Goal: Transaction & Acquisition: Purchase product/service

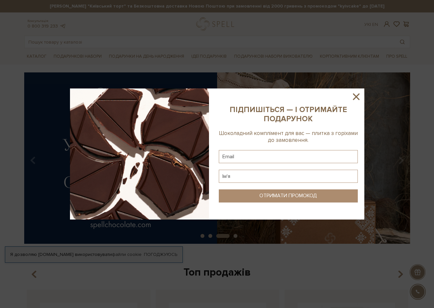
click at [352, 94] on icon at bounding box center [356, 96] width 11 height 11
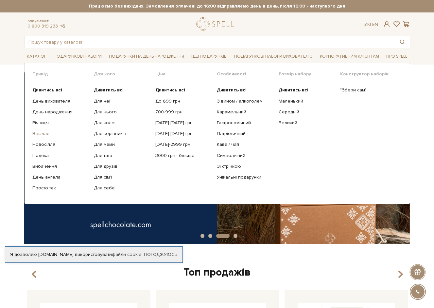
click at [39, 133] on link "Весілля" at bounding box center [60, 134] width 57 height 6
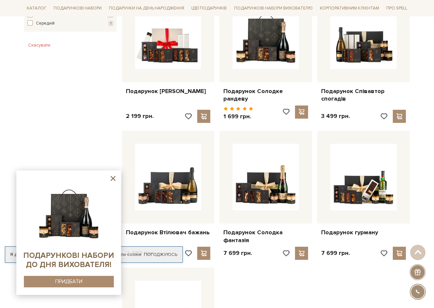
scroll to position [409, 0]
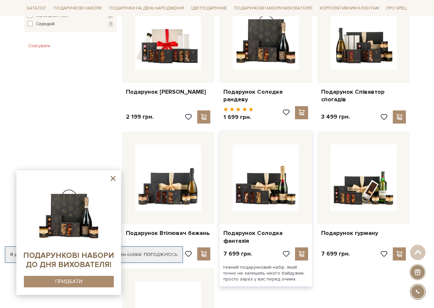
click at [251, 209] on div at bounding box center [266, 177] width 93 height 93
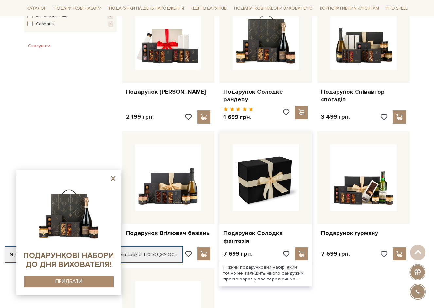
click at [254, 192] on img at bounding box center [266, 177] width 66 height 66
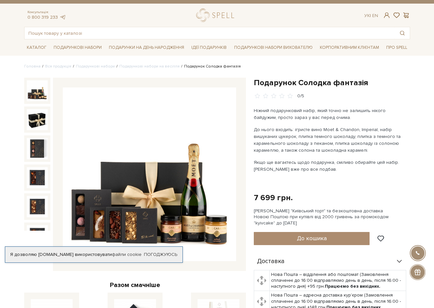
scroll to position [9, 0]
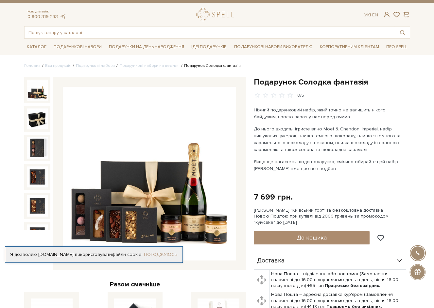
click at [164, 256] on link "Погоджуюсь" at bounding box center [160, 254] width 33 height 6
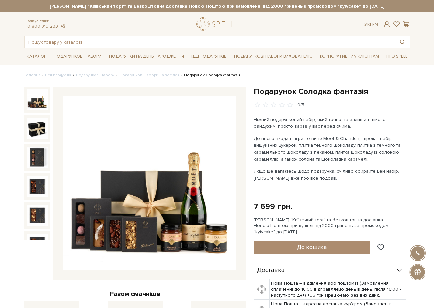
scroll to position [0, 0]
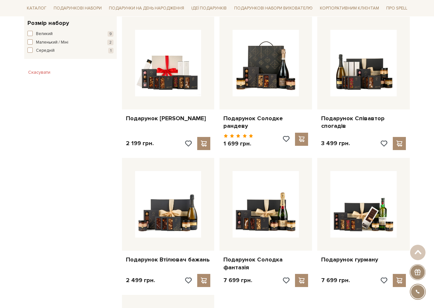
scroll to position [381, 0]
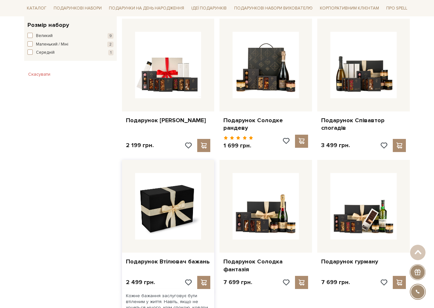
click at [184, 218] on img at bounding box center [168, 206] width 66 height 66
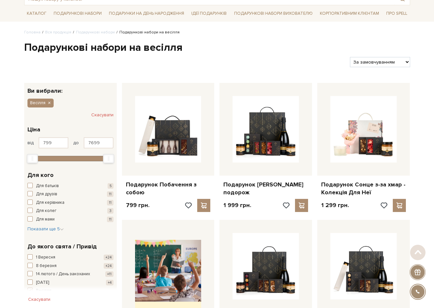
scroll to position [37, 0]
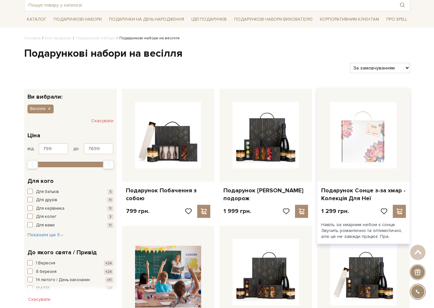
click at [373, 133] on img at bounding box center [363, 135] width 66 height 66
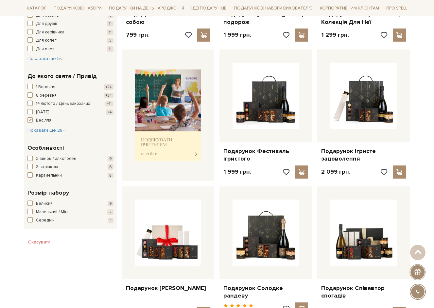
scroll to position [216, 0]
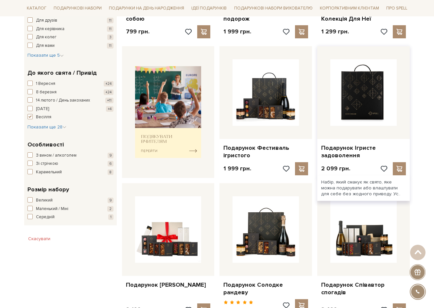
click at [375, 117] on img at bounding box center [363, 92] width 66 height 66
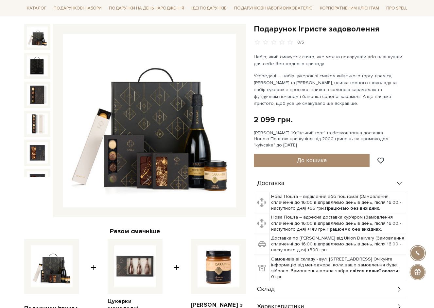
scroll to position [62, 0]
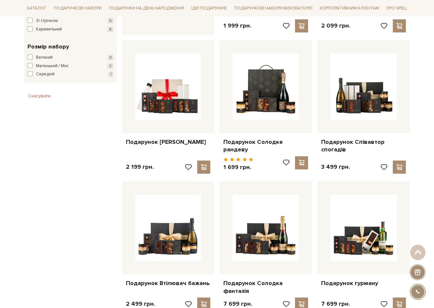
scroll to position [364, 0]
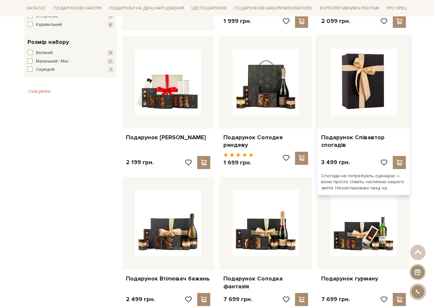
click at [365, 109] on img at bounding box center [363, 82] width 66 height 66
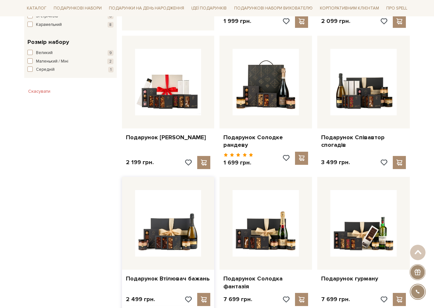
click at [169, 250] on div at bounding box center [168, 223] width 93 height 93
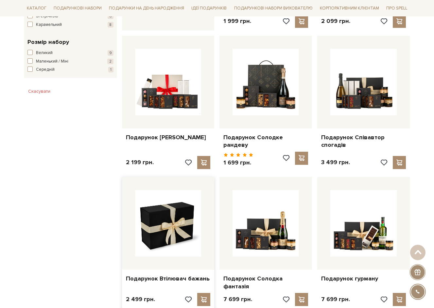
click at [168, 240] on img at bounding box center [168, 223] width 66 height 66
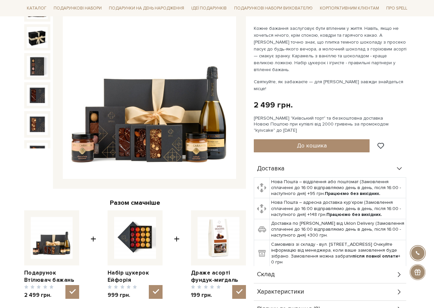
scroll to position [92, 0]
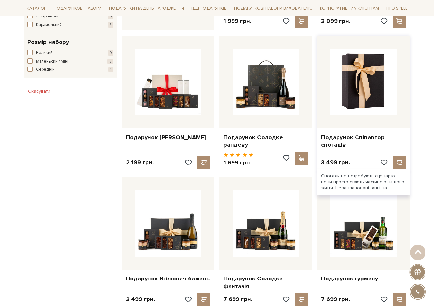
click at [373, 109] on img at bounding box center [363, 82] width 66 height 66
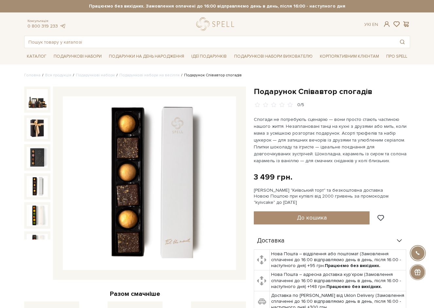
click at [39, 191] on img at bounding box center [37, 186] width 21 height 21
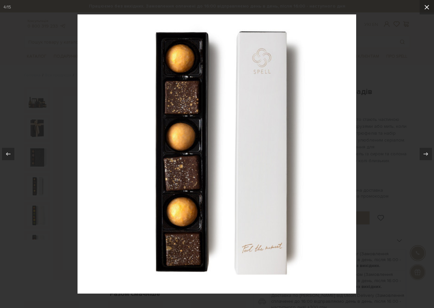
click at [427, 9] on icon at bounding box center [427, 7] width 8 height 8
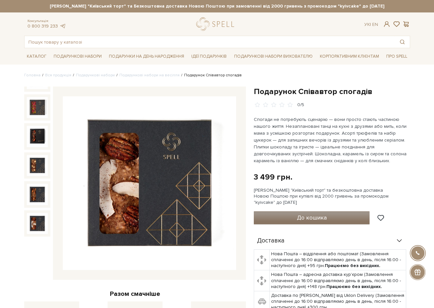
scroll to position [281, 0]
click at [291, 203] on div "Сет Цукерок "Київський торт" та безкоштовна доставка Новою Поштою при купівлі в…" at bounding box center [332, 196] width 156 height 18
click at [291, 214] on button "До кошика" at bounding box center [312, 217] width 116 height 13
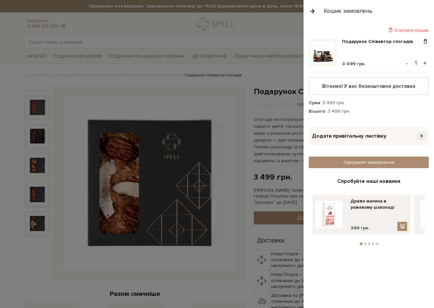
click at [383, 140] on div "Додати привітальну листівку +" at bounding box center [369, 136] width 120 height 18
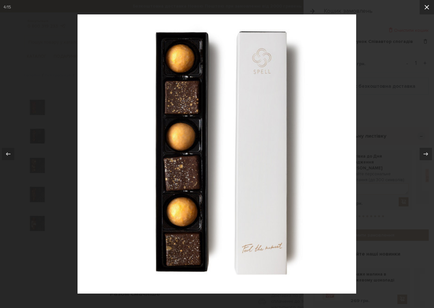
click at [428, 9] on icon at bounding box center [427, 7] width 8 height 8
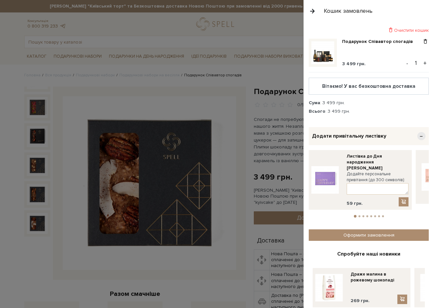
click at [359, 215] on button "2" at bounding box center [360, 216] width 2 height 2
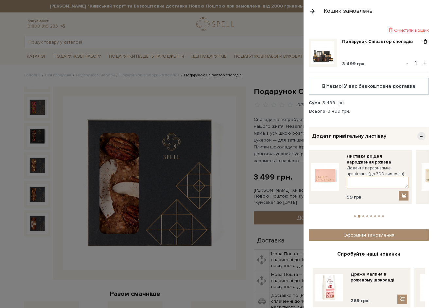
click at [364, 215] on button "3" at bounding box center [364, 216] width 2 height 2
click at [368, 215] on button "4" at bounding box center [367, 216] width 2 height 2
click at [372, 215] on button "5" at bounding box center [371, 216] width 2 height 2
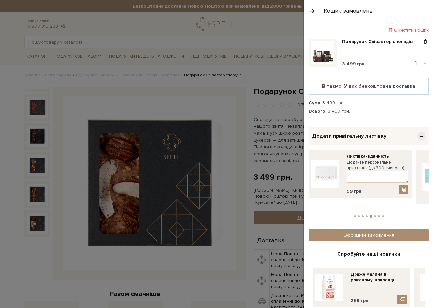
click at [375, 215] on button "6" at bounding box center [375, 216] width 2 height 2
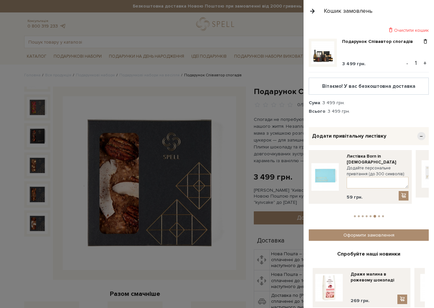
click at [379, 211] on div "Очистити кошик Подарунок Співавтор спогадів 3 499 грн. - 1 + Вітаємо! У вас без…" at bounding box center [369, 172] width 120 height 291
click at [379, 215] on button "7" at bounding box center [379, 216] width 2 height 2
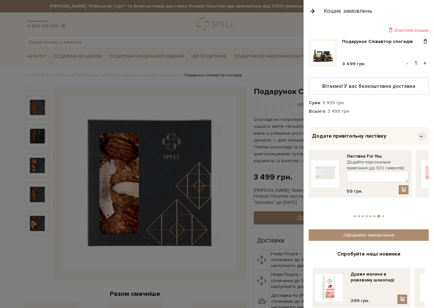
click at [382, 215] on button "8" at bounding box center [383, 216] width 2 height 2
click at [383, 215] on button "8" at bounding box center [383, 216] width 3 height 3
click at [354, 212] on ul "1 2 3 4 5 6 7 8" at bounding box center [369, 215] width 120 height 6
click at [354, 215] on button "1" at bounding box center [355, 216] width 2 height 2
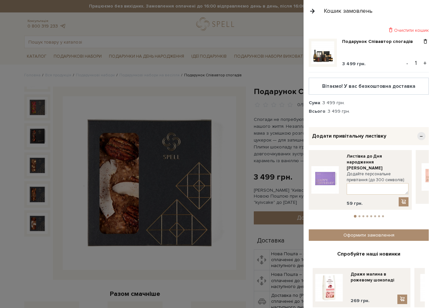
click at [425, 132] on div "Додати привітальну листівку −" at bounding box center [369, 136] width 120 height 18
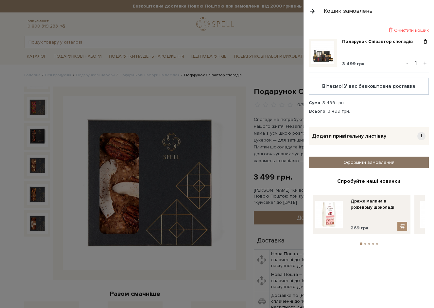
click at [374, 161] on link "Оформити замовлення" at bounding box center [369, 161] width 120 height 11
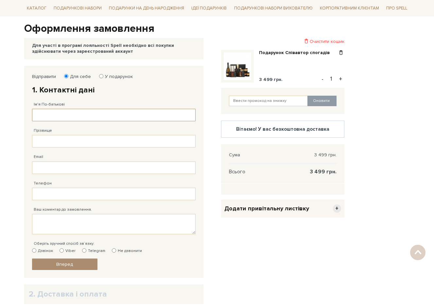
scroll to position [64, 0]
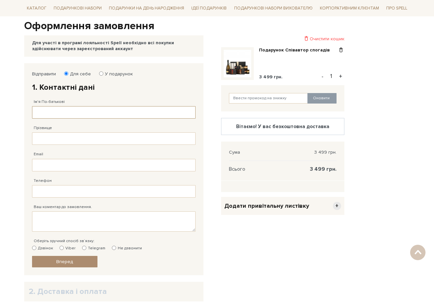
type input "Ф"
type input "[PERSON_NAME]"
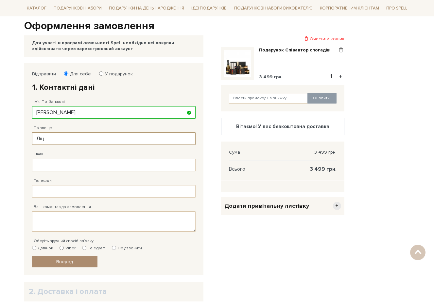
type input "Л"
type input "О"
type input "л"
type input "[PERSON_NAME]"
click at [138, 171] on div "Телефон Заповніть поле!" at bounding box center [114, 184] width 164 height 26
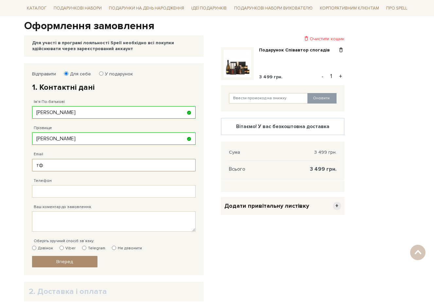
type input "т"
type input "[EMAIL_ADDRESS][DOMAIN_NAME]"
click at [174, 197] on div "Ваш коментар до замовлення." at bounding box center [114, 214] width 164 height 34
click at [184, 190] on input "Телефон" at bounding box center [114, 191] width 164 height 12
click at [112, 195] on input "Телефон" at bounding box center [114, 191] width 164 height 12
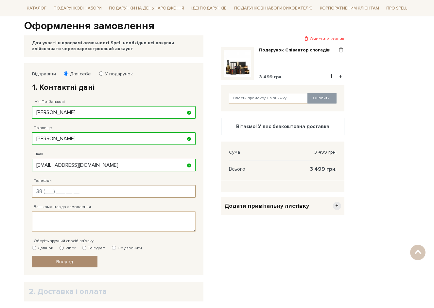
click at [38, 189] on input "Телефон" at bounding box center [114, 191] width 164 height 12
click at [42, 191] on input "Телефон" at bounding box center [114, 191] width 164 height 12
drag, startPoint x: 42, startPoint y: 191, endPoint x: 30, endPoint y: 191, distance: 11.8
click at [30, 191] on div "Відправити Для себе У подарунок 1. Контактні дані Ім'я По-батькові Анастасія Юр…" at bounding box center [114, 169] width 170 height 203
click at [121, 189] on input "Телефон" at bounding box center [114, 191] width 164 height 12
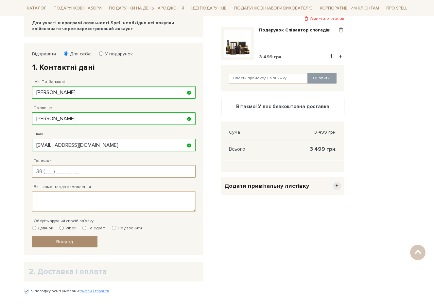
scroll to position [86, 0]
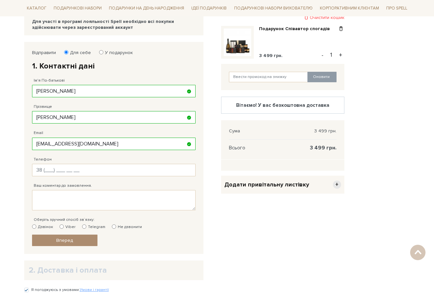
click at [100, 53] on input "У подарунок" at bounding box center [101, 52] width 4 height 4
radio input "true"
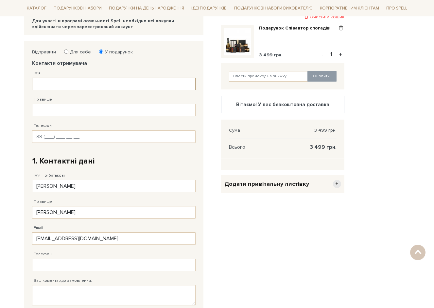
scroll to position [82, 0]
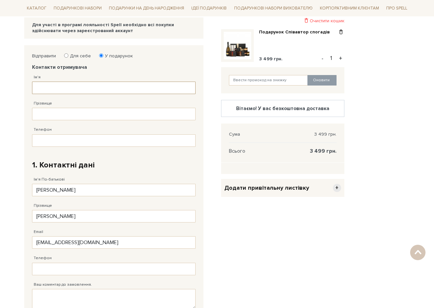
click at [86, 84] on input "Ім'я" at bounding box center [114, 87] width 164 height 12
type input "Y"
type input "[PERSON_NAME]"
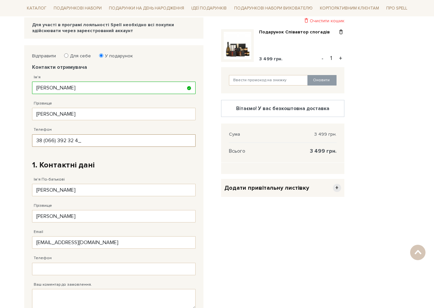
type input "[PHONE_NUMBER]"
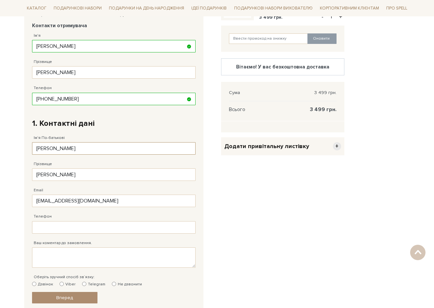
scroll to position [138, 0]
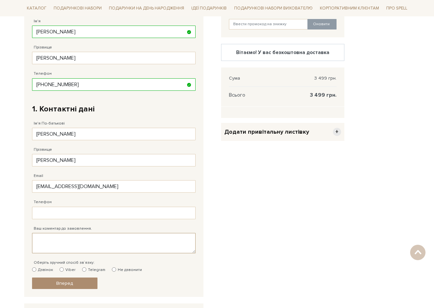
click at [112, 245] on textarea "Ваш коментар до замовлення." at bounding box center [114, 243] width 164 height 20
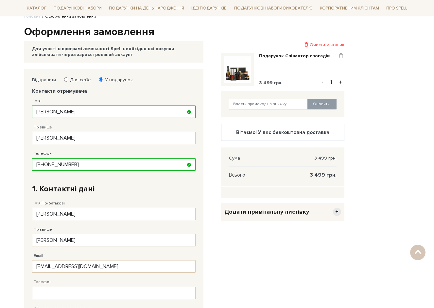
scroll to position [59, 0]
click at [132, 138] on input "[PERSON_NAME]" at bounding box center [114, 138] width 164 height 12
type input "[PERSON_NAME]"
click at [122, 192] on h2 "1. Контактні дані" at bounding box center [114, 189] width 164 height 10
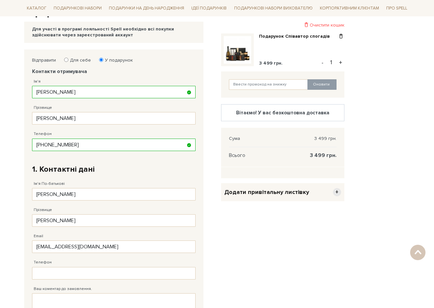
scroll to position [83, 0]
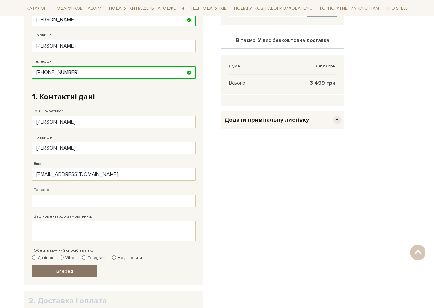
click at [82, 269] on link "Вперед" at bounding box center [64, 270] width 65 height 11
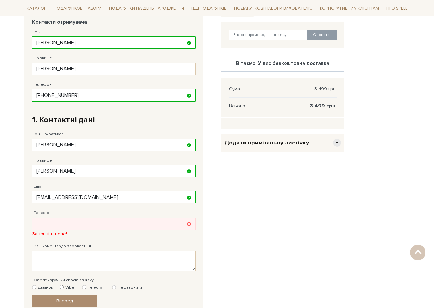
scroll to position [127, 0]
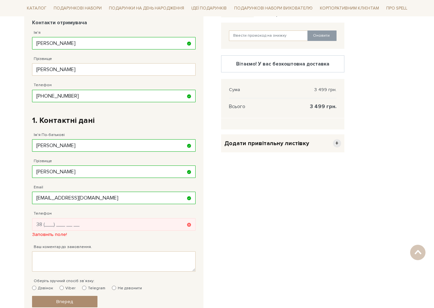
click at [190, 231] on div "Заповніть поле!" at bounding box center [114, 234] width 164 height 6
click at [120, 221] on input "Телефон" at bounding box center [114, 224] width 164 height 12
type input "38 (0__) ___ __ __"
type input "38 (9__) ___ __ __"
type input "[PHONE_NUMBER]"
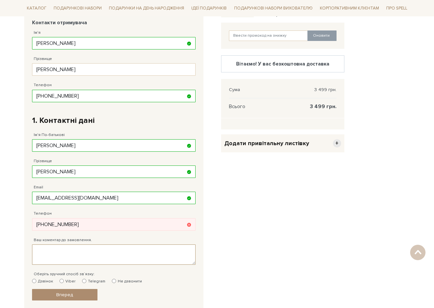
click at [127, 249] on div "Ваш коментар до замовлення." at bounding box center [114, 247] width 164 height 34
click at [41, 223] on input "[PHONE_NUMBER]" at bounding box center [114, 224] width 164 height 12
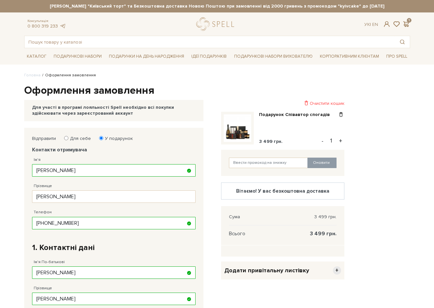
scroll to position [0, 0]
click at [377, 25] on link "En" at bounding box center [375, 25] width 6 height 6
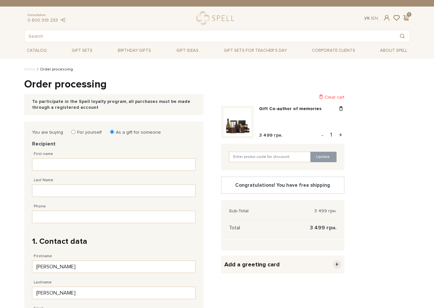
click at [366, 16] on link "Ук" at bounding box center [368, 18] width 6 height 6
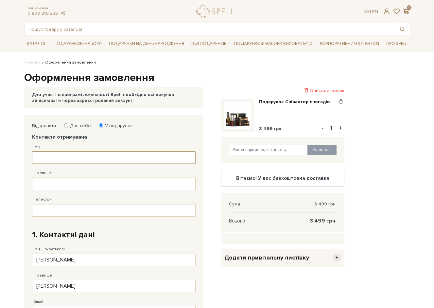
scroll to position [15, 0]
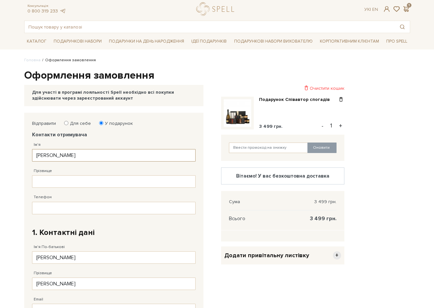
type input "[PERSON_NAME]"
type input "[PHONE_NUMBER]"
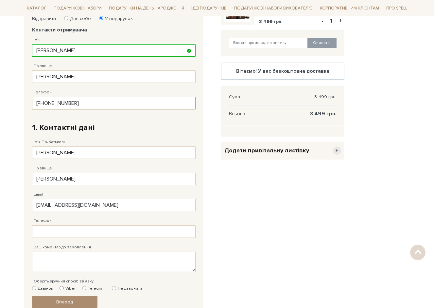
scroll to position [136, 0]
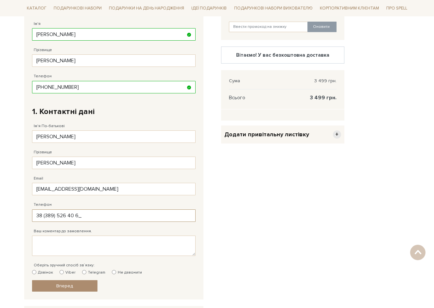
type input "[PHONE_NUMBER]"
click at [123, 247] on textarea "Ваш коментар до замовлення." at bounding box center [114, 245] width 164 height 20
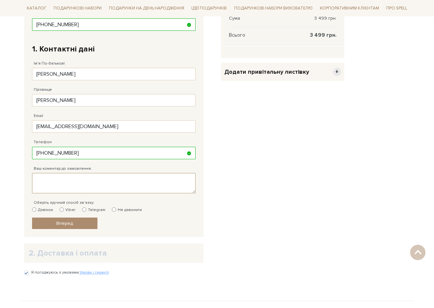
scroll to position [199, 0]
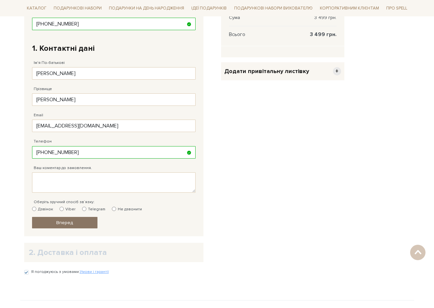
click at [90, 223] on link "Вперед" at bounding box center [64, 222] width 65 height 11
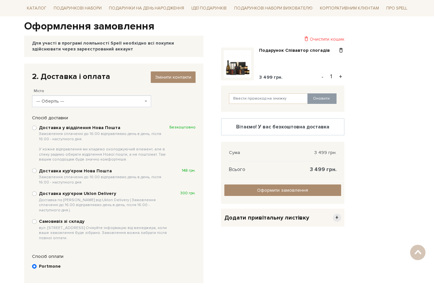
scroll to position [64, 0]
click at [36, 127] on input "Доставка у відділення Нова Пошта Замовлення сплаченні до 16:00 відправляємо ден…" at bounding box center [34, 127] width 5 height 5
radio input "true"
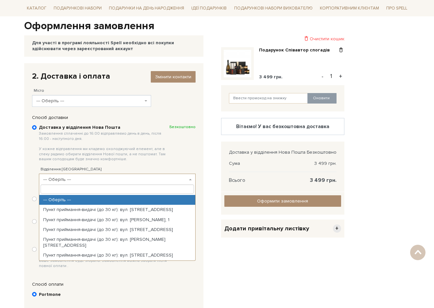
click at [53, 173] on span "--- Оберіть ---" at bounding box center [117, 179] width 157 height 12
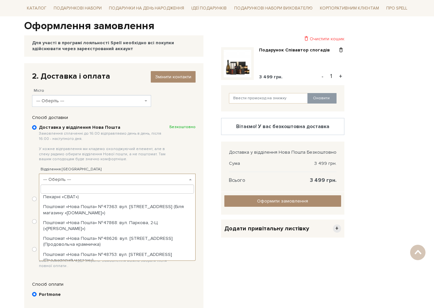
scroll to position [325, 0]
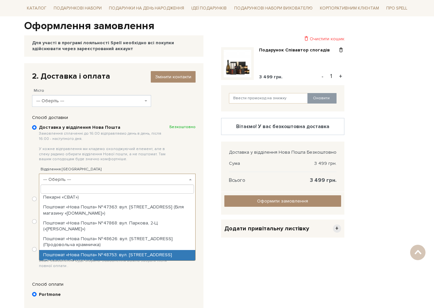
click at [83, 189] on input "search" at bounding box center [117, 188] width 153 height 9
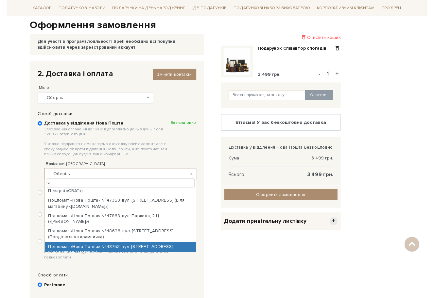
scroll to position [0, 0]
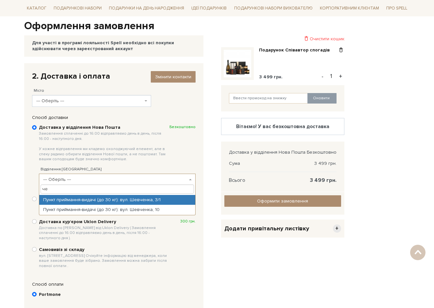
type input "ч"
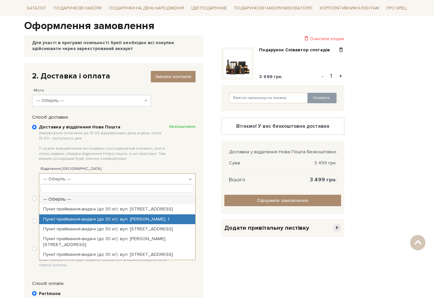
click at [103, 98] on span "--- Оберіть ---" at bounding box center [89, 101] width 107 height 7
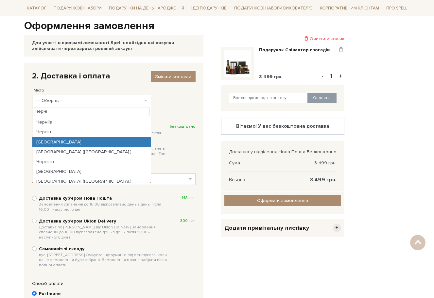
type input "черні"
select select "[GEOGRAPHIC_DATA]"
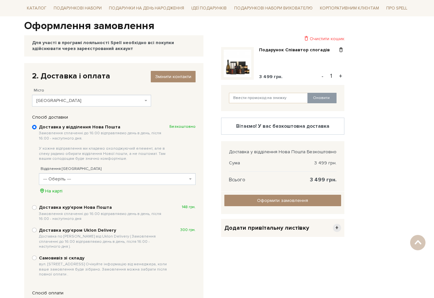
click at [91, 180] on span "--- Оберіть ---" at bounding box center [115, 179] width 144 height 7
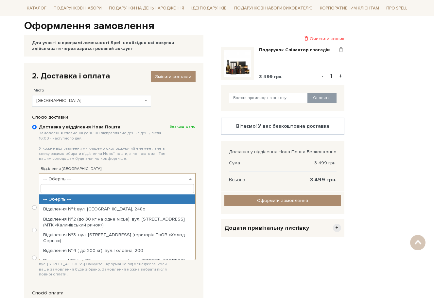
click at [112, 190] on input "search" at bounding box center [117, 188] width 153 height 9
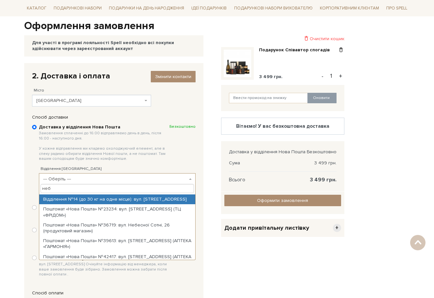
type input "неб"
select select "Відділення №14 (до 30 кг на одне місце): вул. [STREET_ADDRESS]"
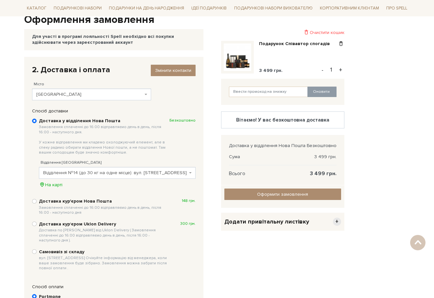
scroll to position [83, 0]
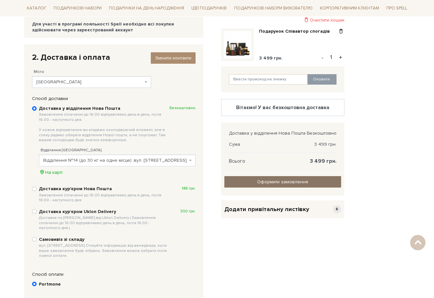
click at [289, 183] on input "Оформити замовлення" at bounding box center [282, 181] width 117 height 11
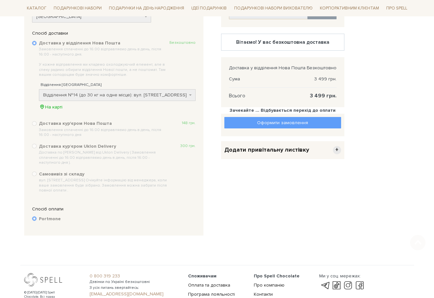
scroll to position [223, 0]
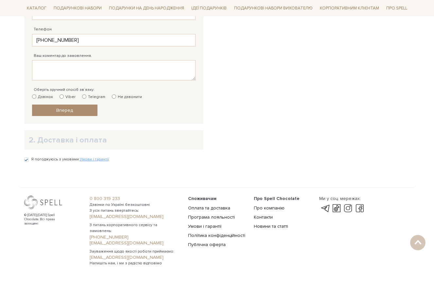
scroll to position [311, 0]
click at [76, 107] on link "Вперед" at bounding box center [64, 110] width 65 height 11
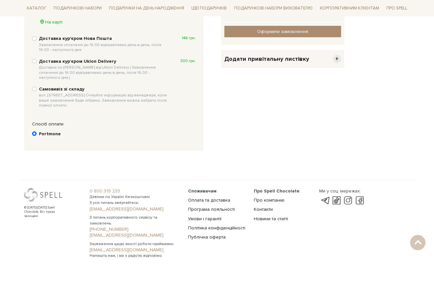
scroll to position [124, 0]
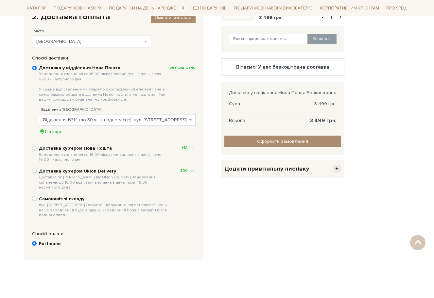
click at [45, 241] on b "Portmone" at bounding box center [50, 244] width 22 height 6
click at [37, 241] on input "Portmone" at bounding box center [34, 243] width 5 height 5
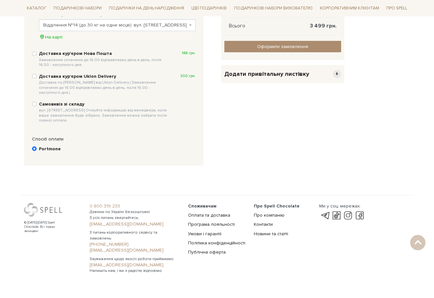
scroll to position [218, 0]
click at [199, 222] on link "Програма лояльності" at bounding box center [211, 225] width 47 height 6
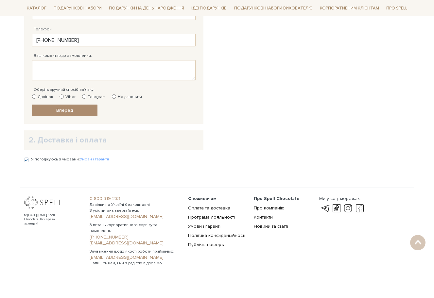
scroll to position [311, 0]
click at [214, 206] on link "Оплата та доставка" at bounding box center [209, 209] width 42 height 6
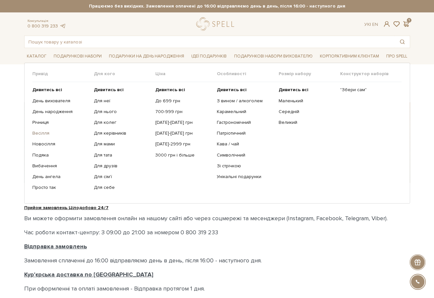
click at [46, 131] on link "Весілля" at bounding box center [60, 134] width 57 height 6
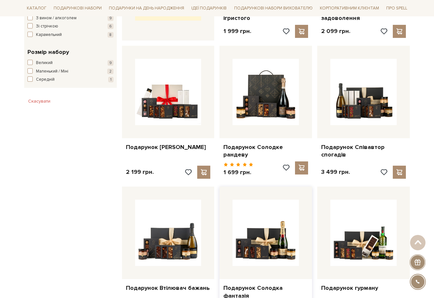
scroll to position [355, 0]
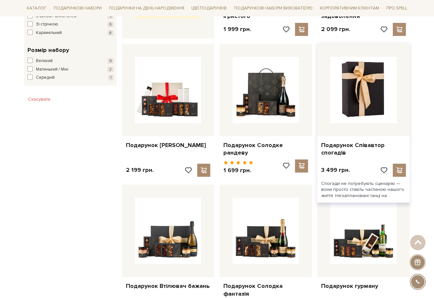
click at [344, 110] on img at bounding box center [363, 90] width 66 height 66
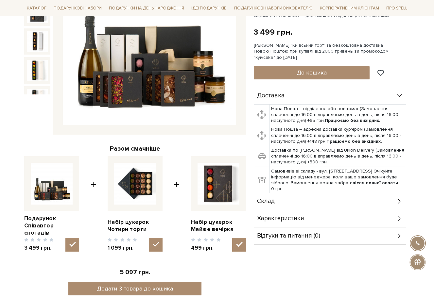
scroll to position [60, 0]
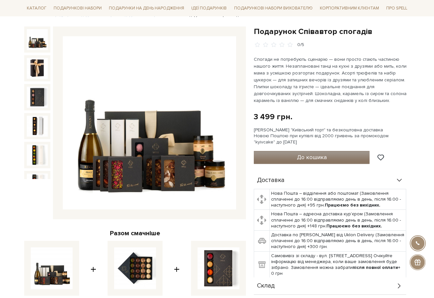
click at [284, 159] on button "До кошика" at bounding box center [312, 157] width 116 height 13
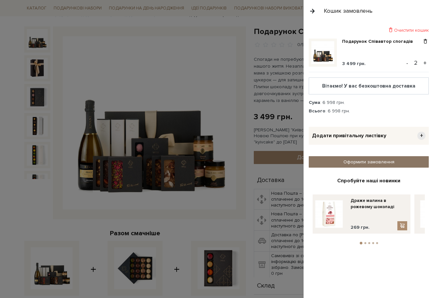
click at [330, 159] on link "Оформити замовлення" at bounding box center [369, 161] width 120 height 11
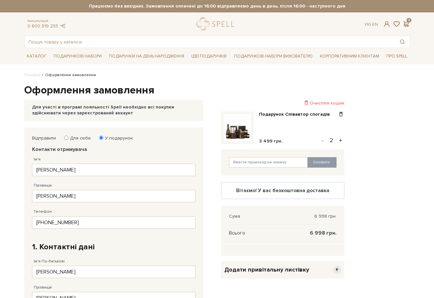
click at [318, 141] on div "3 499 грн." at bounding box center [297, 141] width 76 height 6
click at [321, 141] on button "-" at bounding box center [322, 141] width 7 height 10
type input "1"
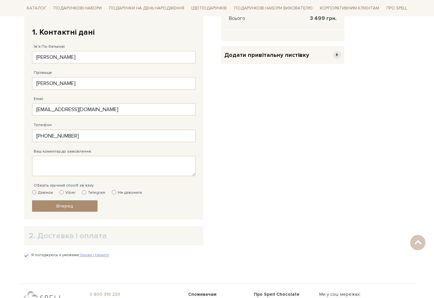
scroll to position [223, 0]
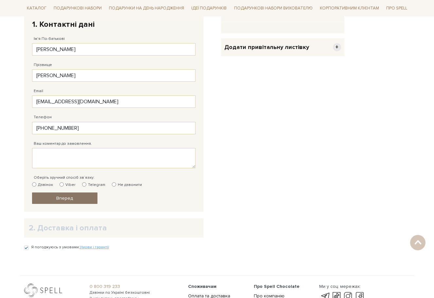
click at [85, 196] on link "Вперед" at bounding box center [64, 198] width 65 height 11
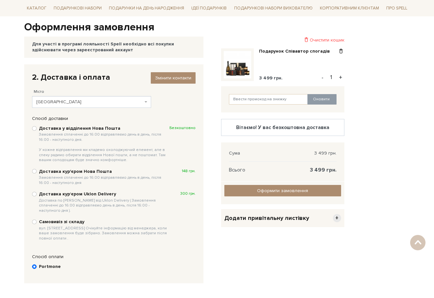
scroll to position [54, 0]
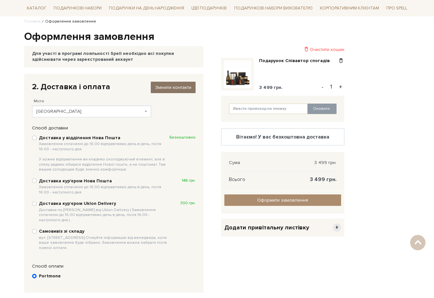
click at [179, 88] on span "Змінити контакти" at bounding box center [173, 88] width 36 height 6
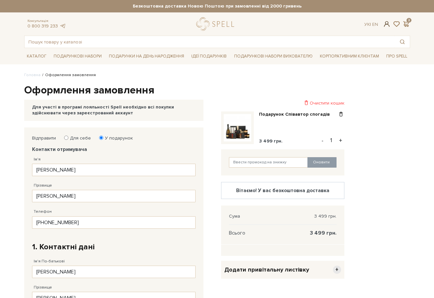
click at [388, 21] on span at bounding box center [387, 24] width 8 height 7
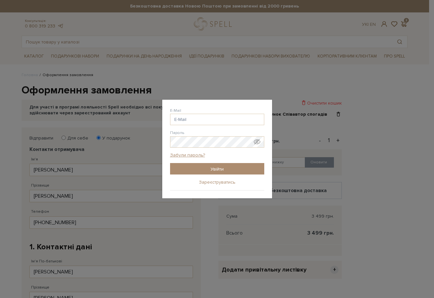
click at [224, 181] on link "Зареєструватись" at bounding box center [217, 183] width 37 height 6
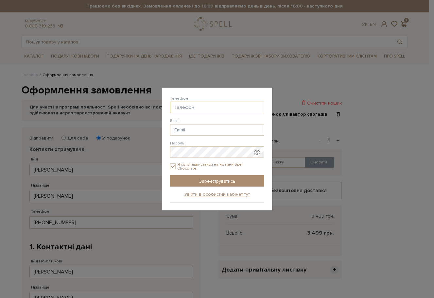
click at [259, 110] on input "Телефон" at bounding box center [217, 107] width 94 height 11
click at [212, 106] on input "38(952) 640-66" at bounding box center [217, 107] width 94 height 11
type input "3"
checkbox input "true"
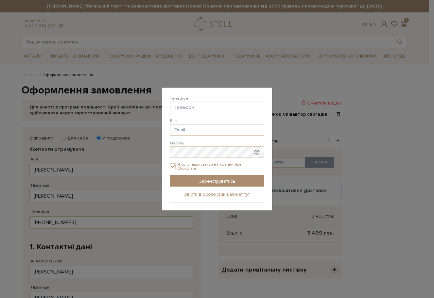
click at [286, 98] on div "Авторизація E-Mail Пароль Забули пароль? Увійти Зареєструватись Забули пароль? …" at bounding box center [217, 149] width 434 height 298
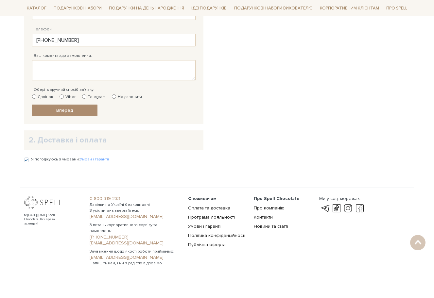
scroll to position [311, 0]
click at [126, 217] on link "[EMAIL_ADDRESS][DOMAIN_NAME]" at bounding box center [135, 217] width 91 height 6
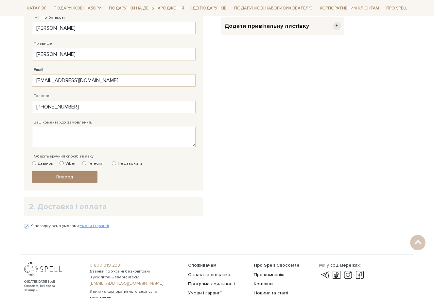
scroll to position [244, 0]
click at [62, 174] on span "Вперед" at bounding box center [64, 177] width 17 height 6
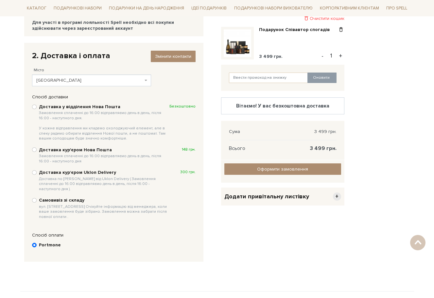
scroll to position [82, 0]
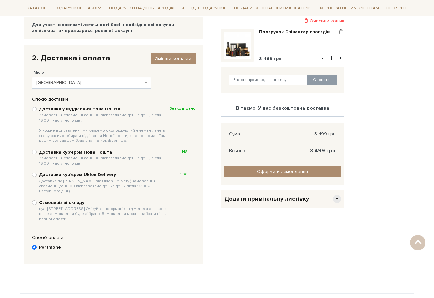
click at [97, 87] on span "[GEOGRAPHIC_DATA]" at bounding box center [91, 83] width 119 height 12
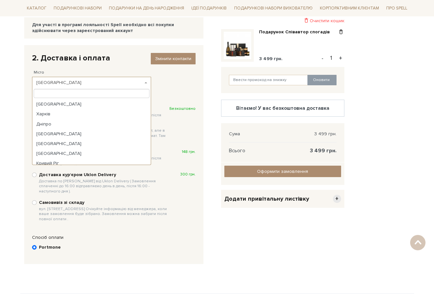
scroll to position [167, 0]
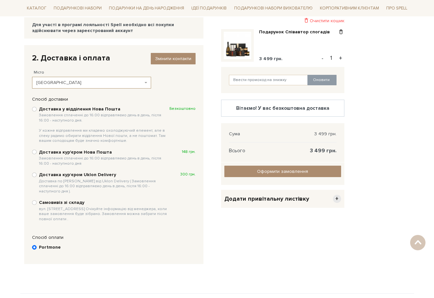
click at [94, 111] on b "Доставка у відділення Нова Пошта Замовлення сплаченні до 16:00 відправляємо ден…" at bounding box center [104, 124] width 131 height 37
click at [37, 111] on input "Доставка у відділення Нова Пошта Замовлення сплаченні до 16:00 відправляємо ден…" at bounding box center [34, 109] width 5 height 5
radio input "true"
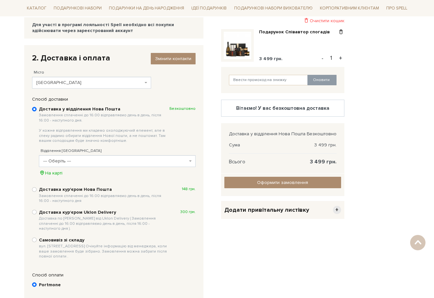
click at [84, 160] on span "--- Оберіть ---" at bounding box center [115, 161] width 144 height 7
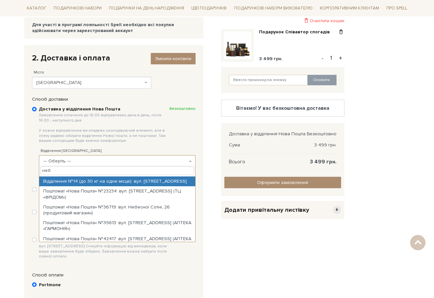
type input "неб"
select select "Відділення №14 (до 30 кг на одне місце): вул. [STREET_ADDRESS]"
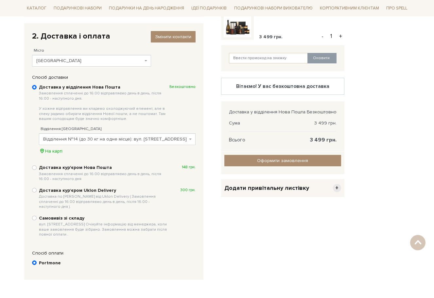
scroll to position [110, 0]
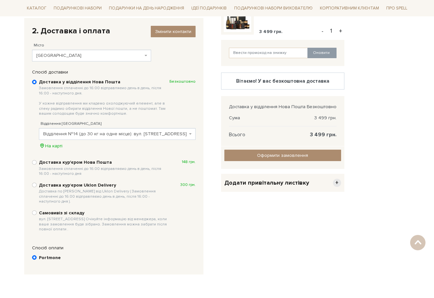
click at [47, 245] on div "Спосіб оплати" at bounding box center [114, 248] width 170 height 6
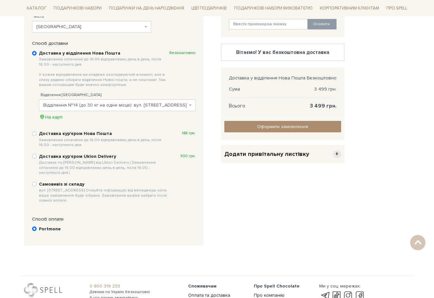
scroll to position [165, 0]
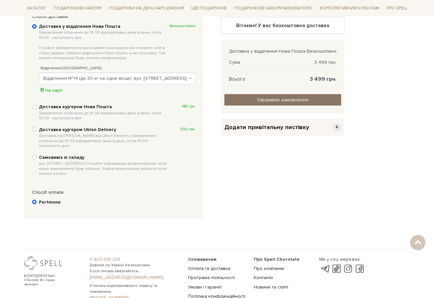
click at [298, 95] on input "Оформити замовлення" at bounding box center [282, 99] width 117 height 11
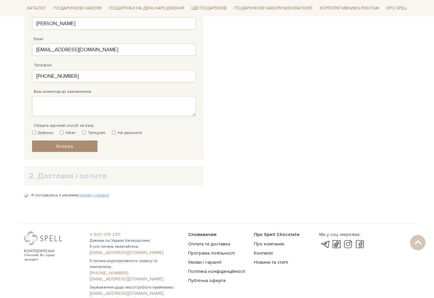
scroll to position [276, 0]
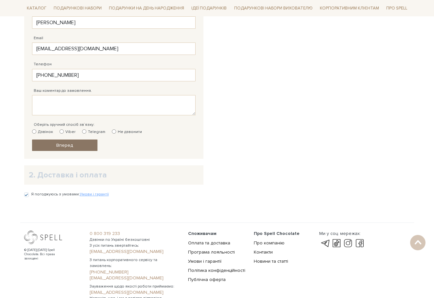
click at [42, 141] on link "Вперед" at bounding box center [64, 145] width 65 height 11
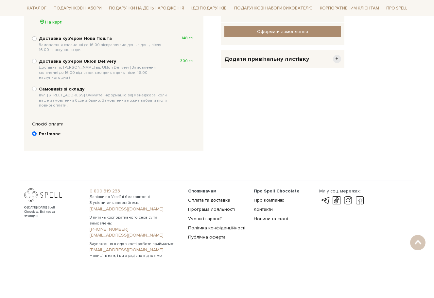
scroll to position [127, 0]
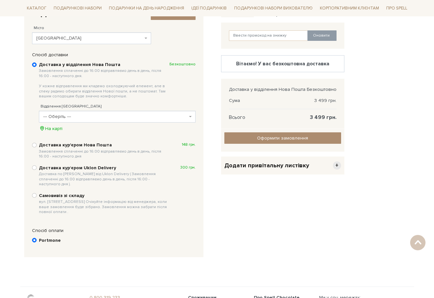
click at [35, 144] on input "Доставка кур'єром Нова Пошта Замовлення сплаченні до 16:00 відправляємо день в …" at bounding box center [34, 145] width 5 height 5
radio input "true"
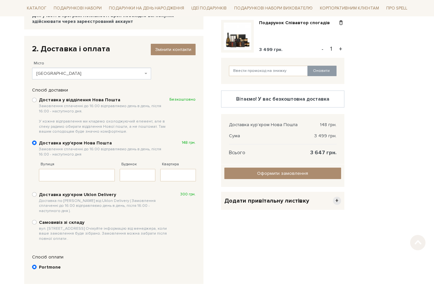
scroll to position [116, 0]
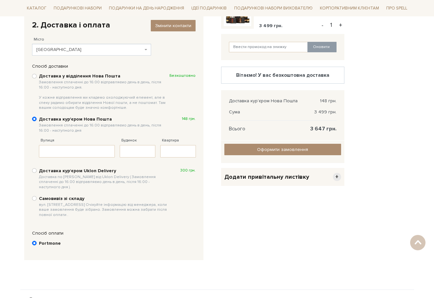
click at [79, 76] on b "Доставка у відділення Нова Пошта Замовлення сплаченні до 16:00 відправляємо ден…" at bounding box center [104, 91] width 131 height 37
click at [37, 76] on input "Доставка у відділення Нова Пошта Замовлення сплаченні до 16:00 відправляємо ден…" at bounding box center [34, 76] width 5 height 5
radio input "true"
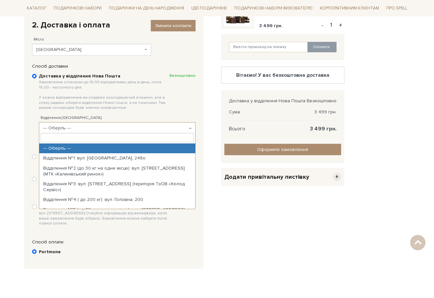
click at [77, 125] on span "--- Оберіть ---" at bounding box center [115, 128] width 144 height 7
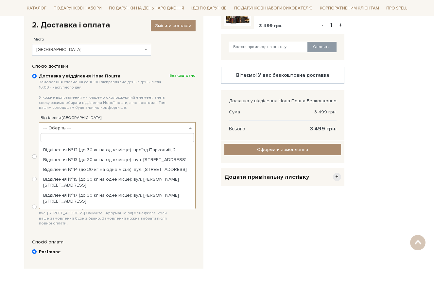
scroll to position [145, 0]
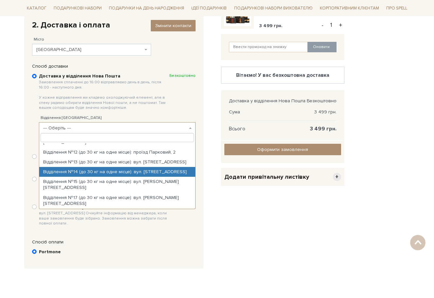
select select "Відділення №14 (до 30 кг на одне місце): вул. [STREET_ADDRESS]"
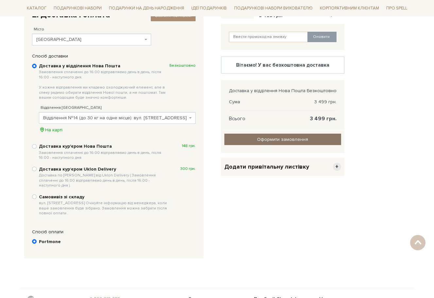
scroll to position [126, 0]
click at [249, 142] on input "Оформити замовлення" at bounding box center [282, 138] width 117 height 11
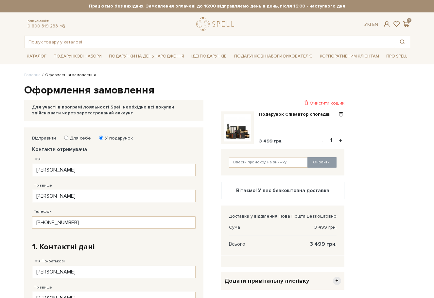
click at [243, 133] on img at bounding box center [237, 127] width 27 height 27
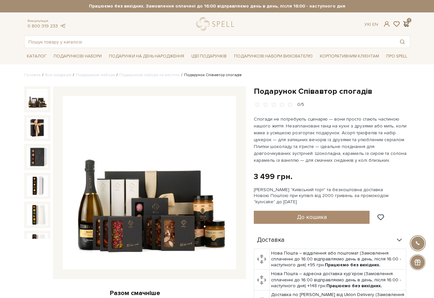
click at [407, 25] on span at bounding box center [406, 24] width 8 height 7
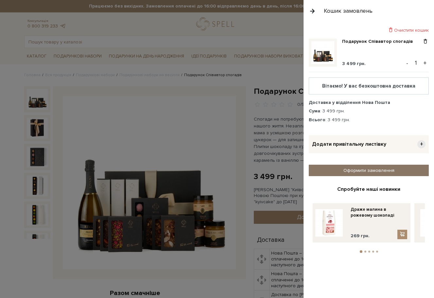
click at [340, 169] on link "Оформити замовлення" at bounding box center [369, 170] width 120 height 11
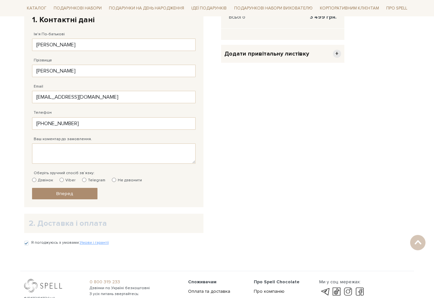
scroll to position [260, 0]
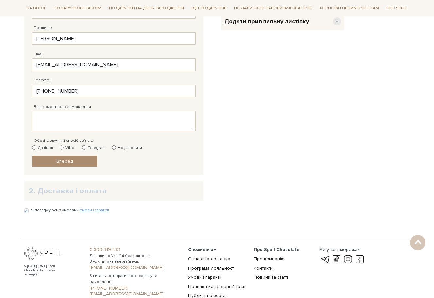
click at [112, 146] on input "Не дзвонити" at bounding box center [114, 148] width 4 height 4
radio input "true"
click at [83, 159] on link "Вперед" at bounding box center [64, 161] width 65 height 11
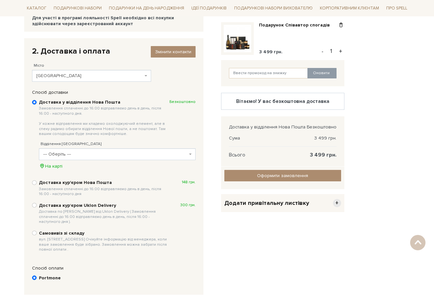
scroll to position [90, 0]
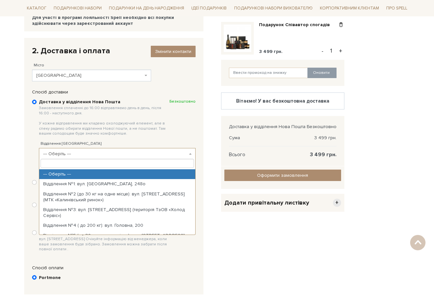
click at [142, 153] on span "--- Оберіть ---" at bounding box center [115, 154] width 144 height 7
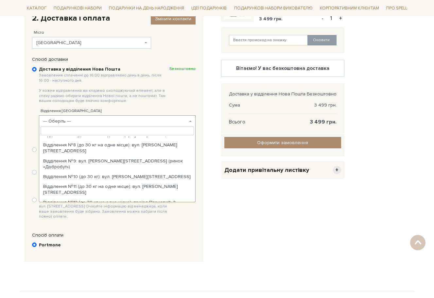
scroll to position [89, 0]
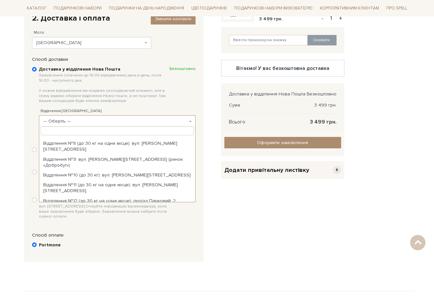
select select "Відділення №14 (до 30 кг на одне місце): вул. [STREET_ADDRESS]"
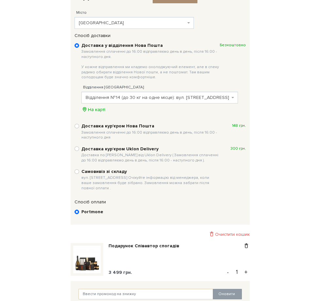
scroll to position [86, 0]
